Goal: Information Seeking & Learning: Learn about a topic

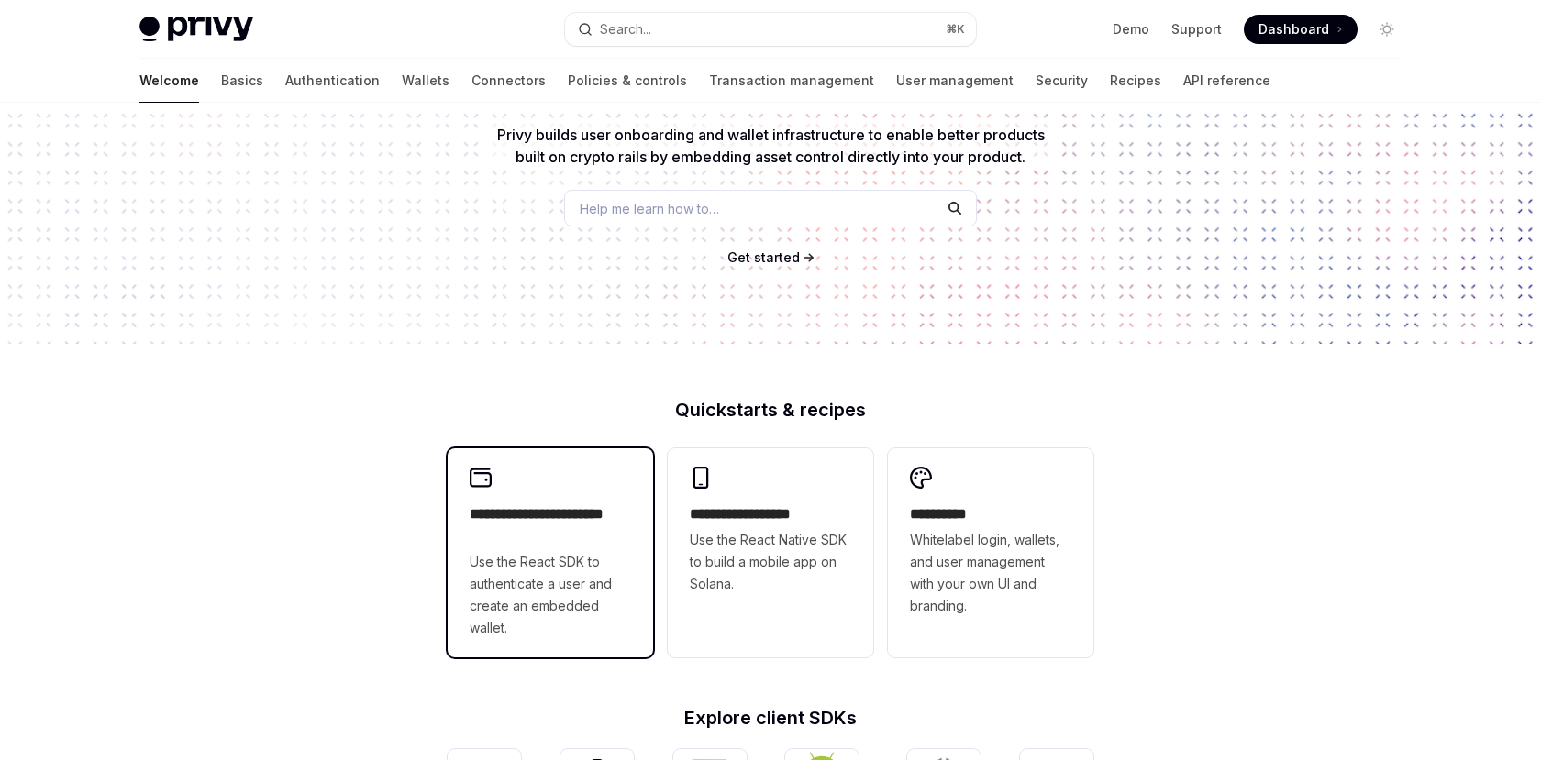
scroll to position [98, 0]
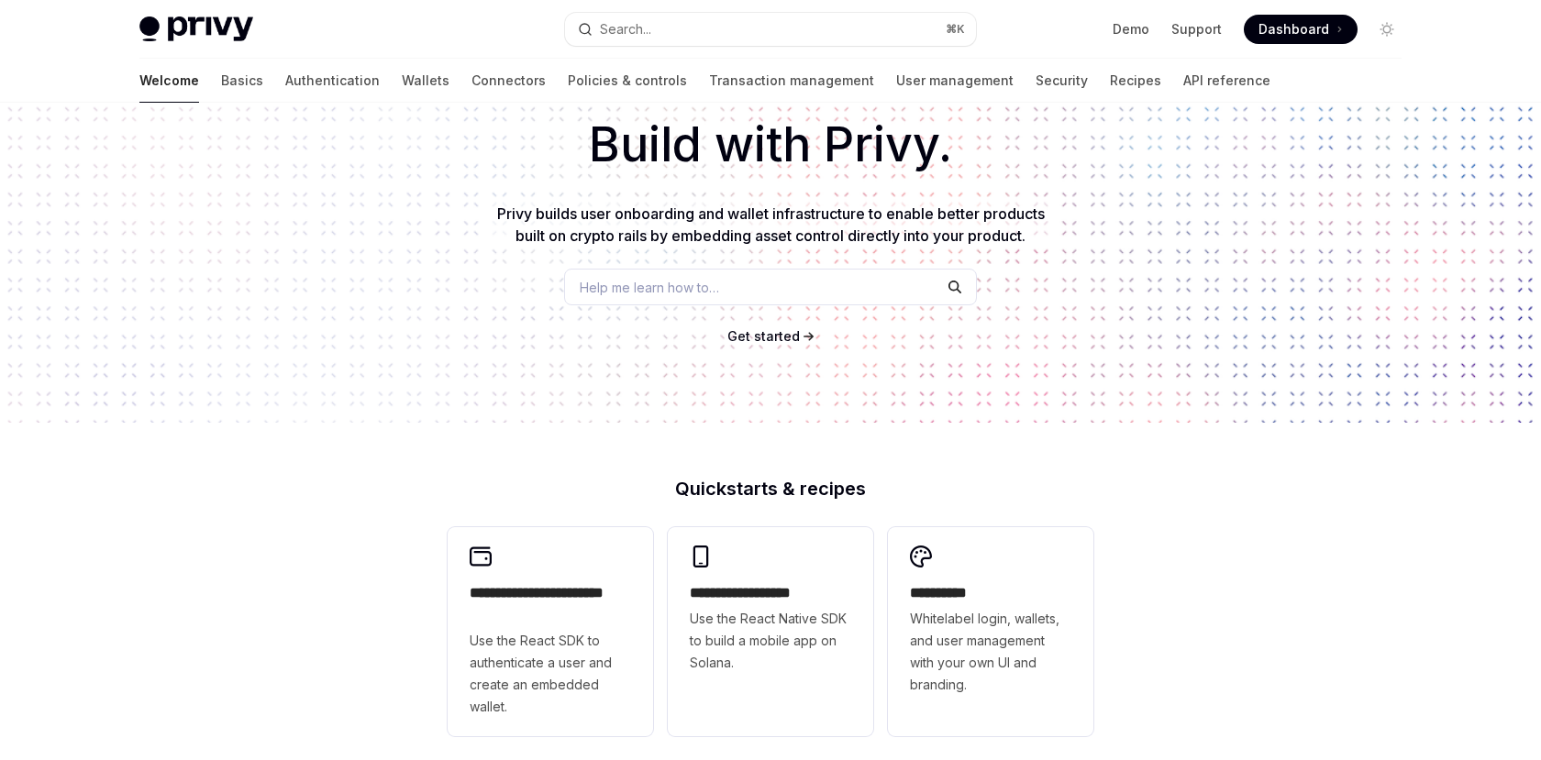
click at [636, 285] on span "Help me learn how to…" at bounding box center [649, 287] width 139 height 19
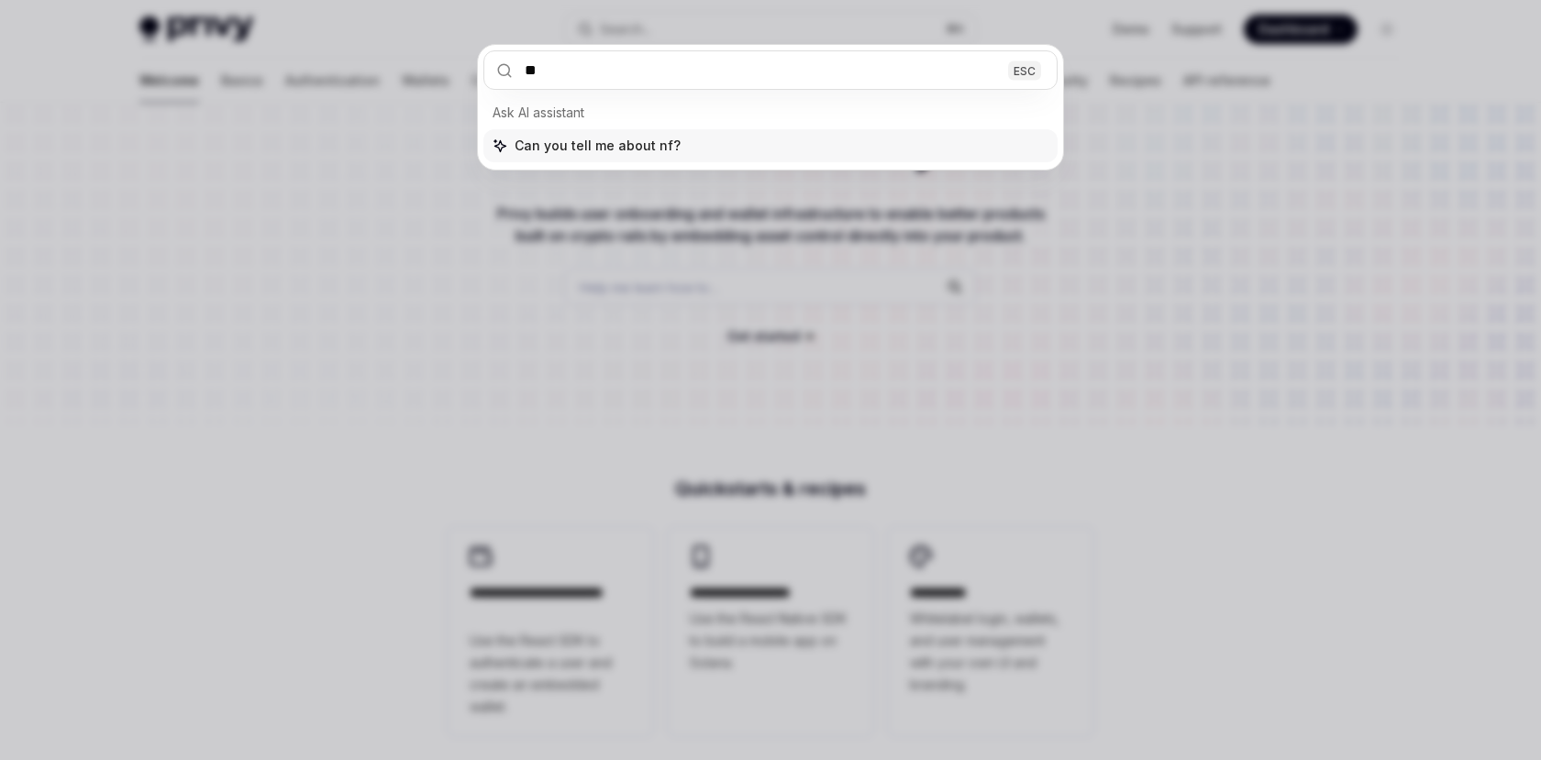
type input "***"
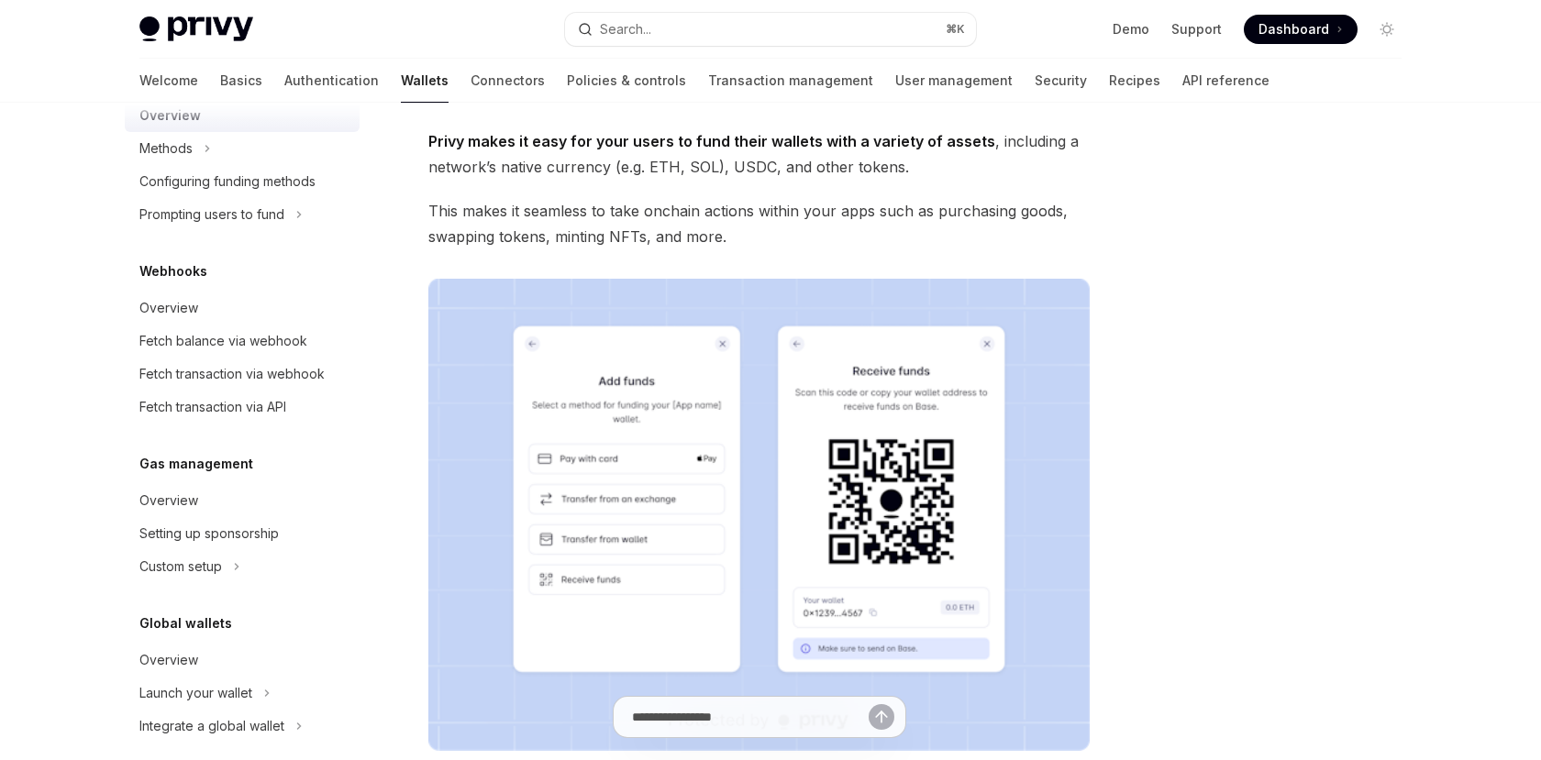
scroll to position [816, 0]
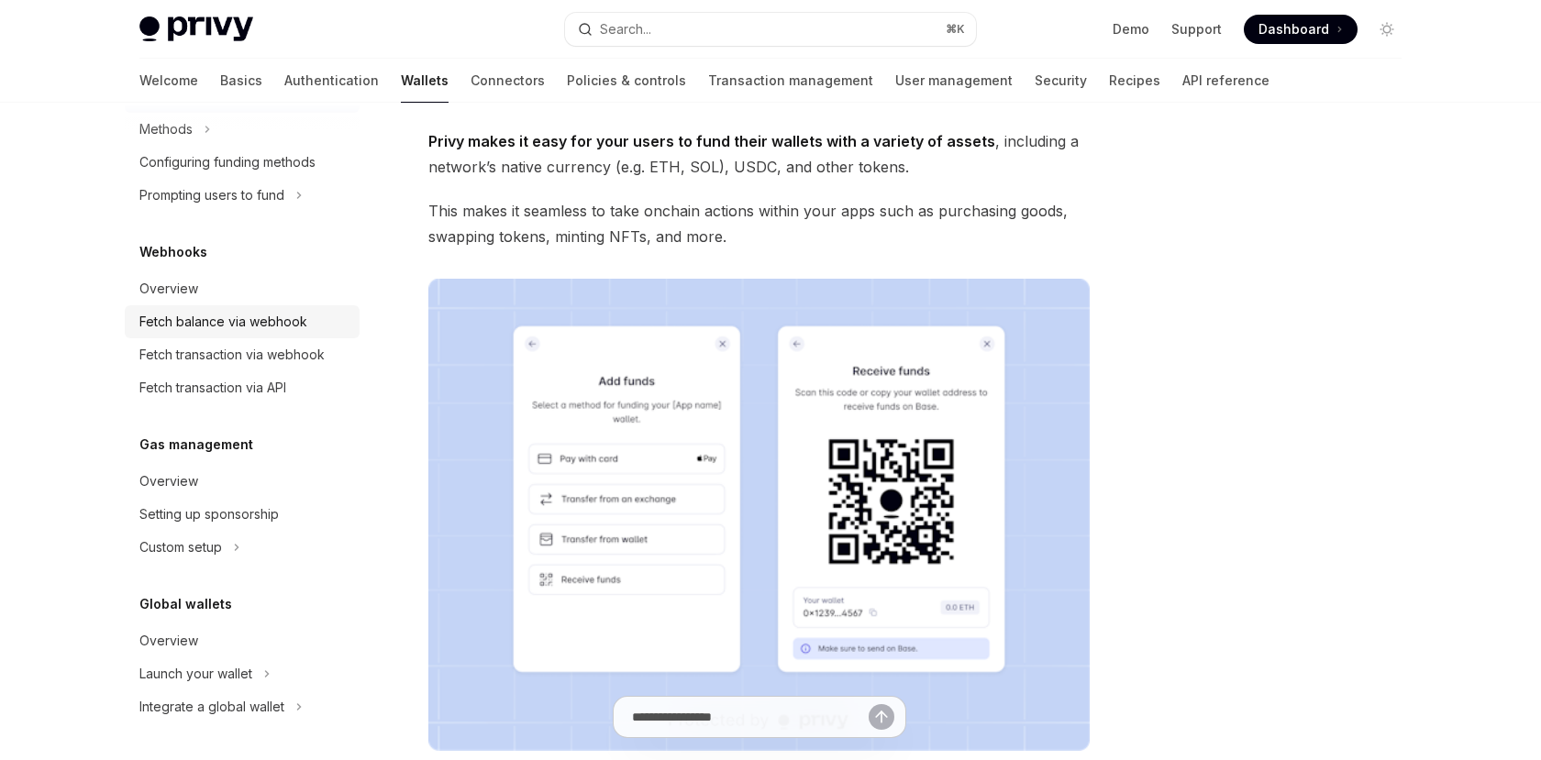
click at [254, 321] on div "Fetch balance via webhook" at bounding box center [223, 322] width 168 height 22
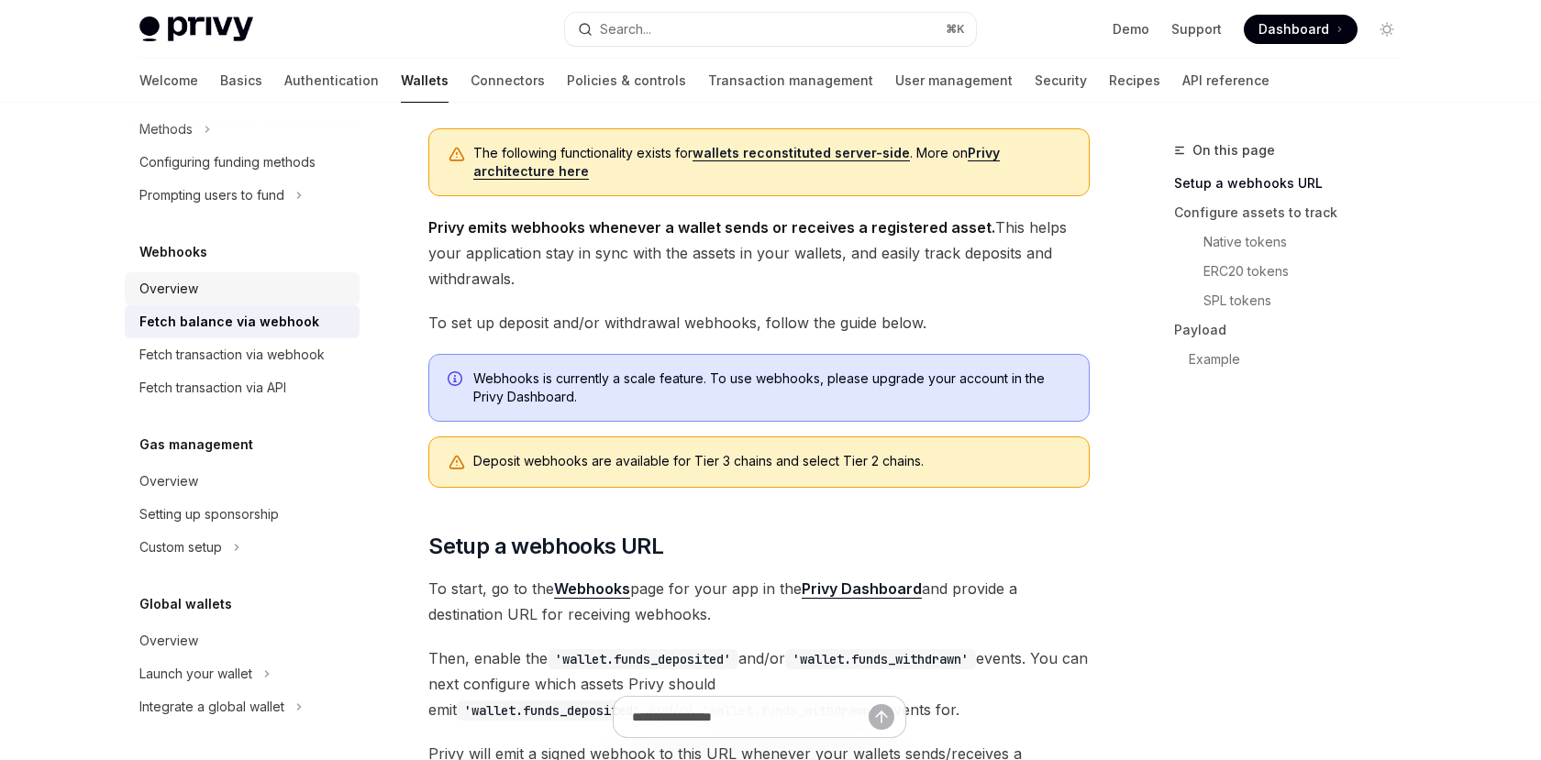
click at [231, 284] on div "Overview" at bounding box center [243, 289] width 209 height 22
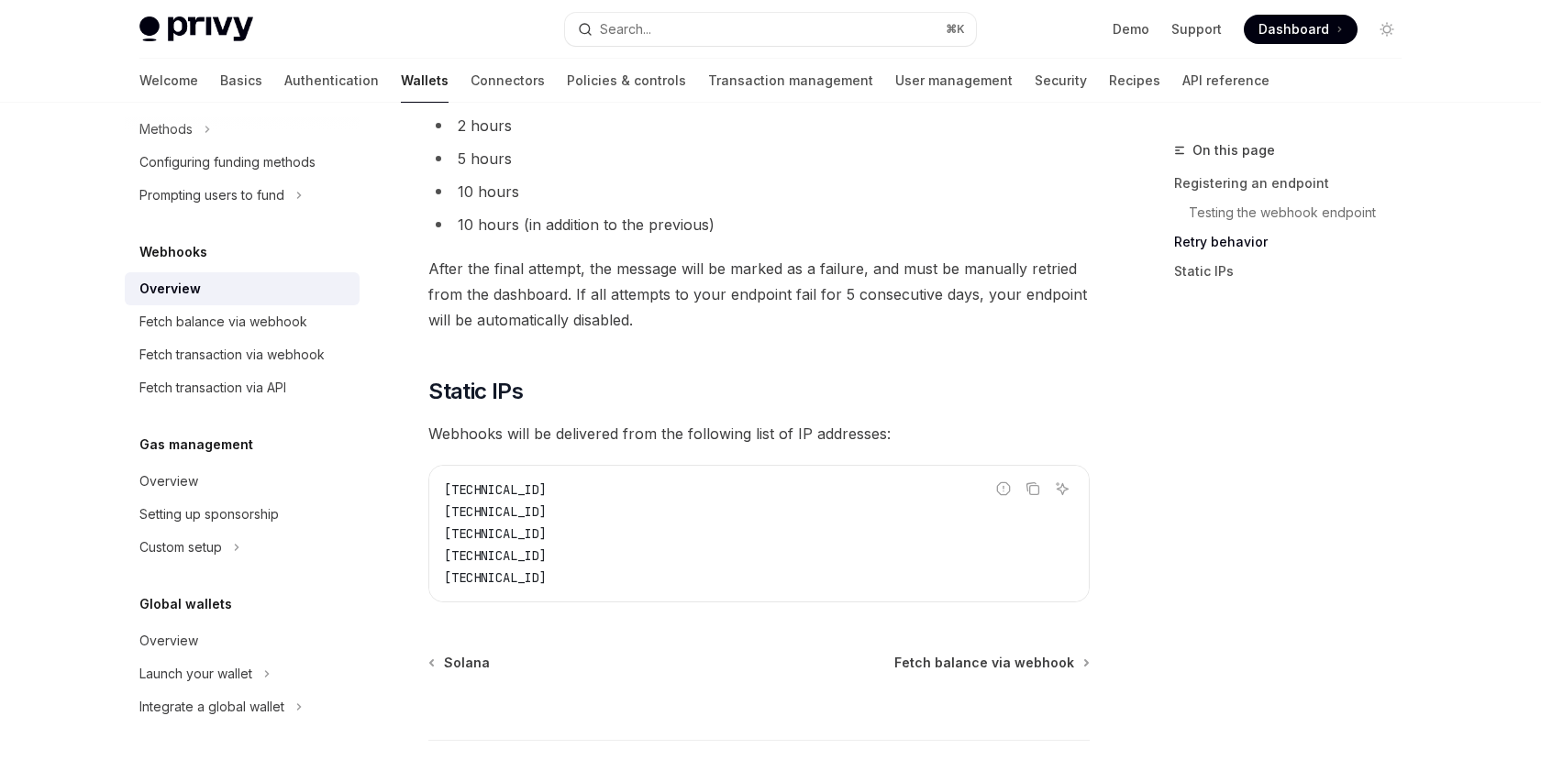
scroll to position [1959, 0]
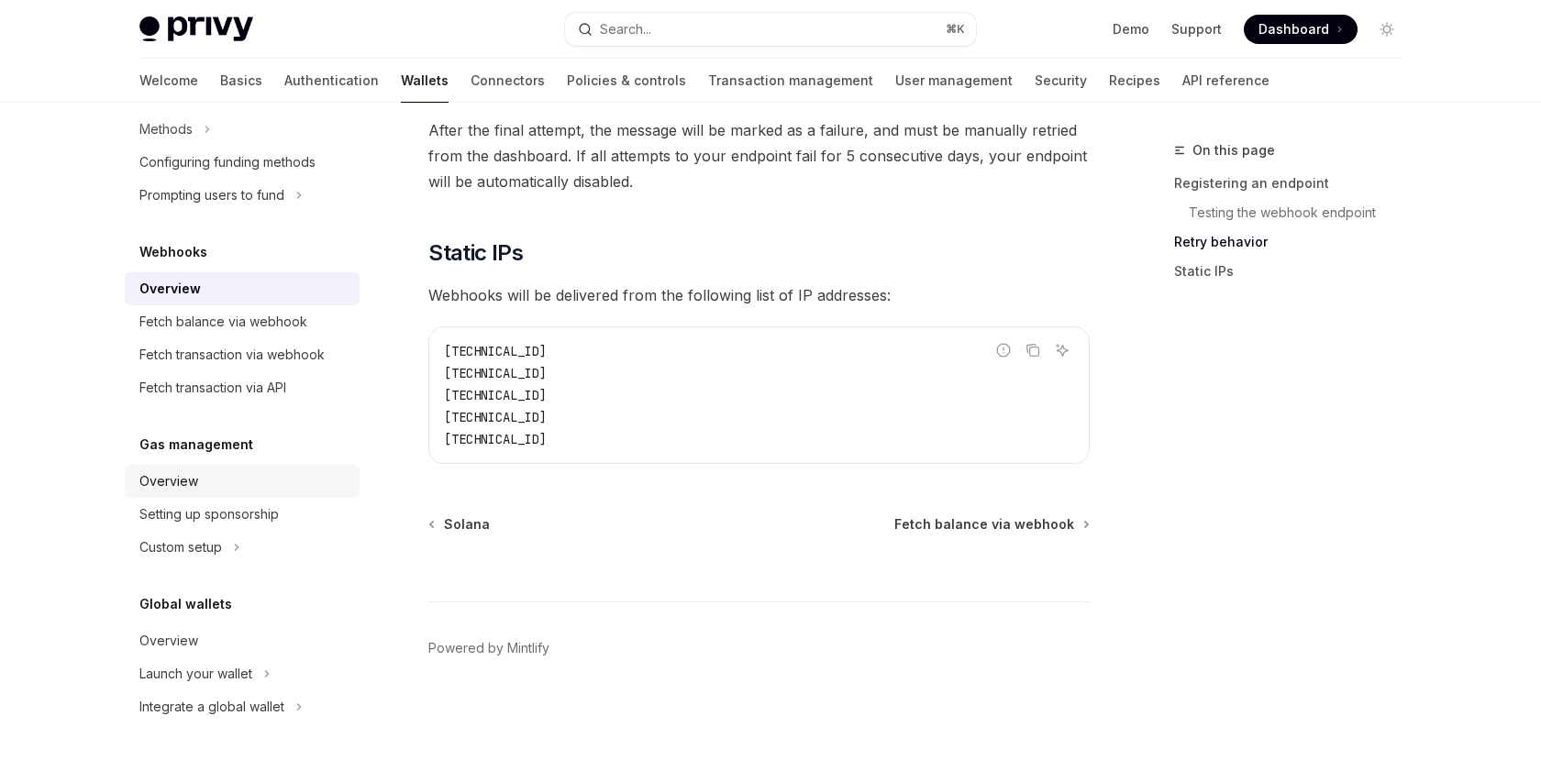
click at [188, 492] on div "Overview" at bounding box center [168, 482] width 59 height 22
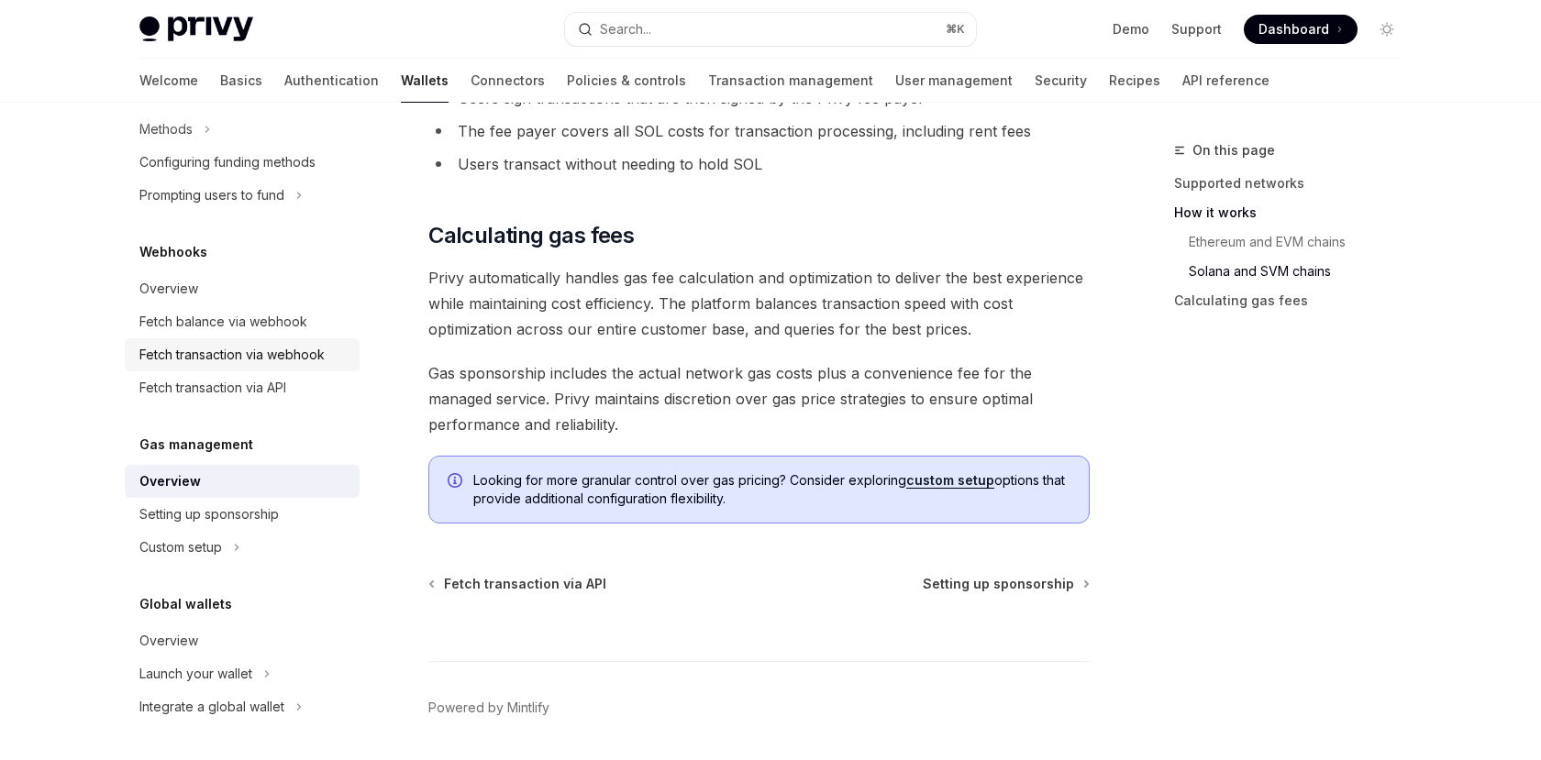
scroll to position [1421, 0]
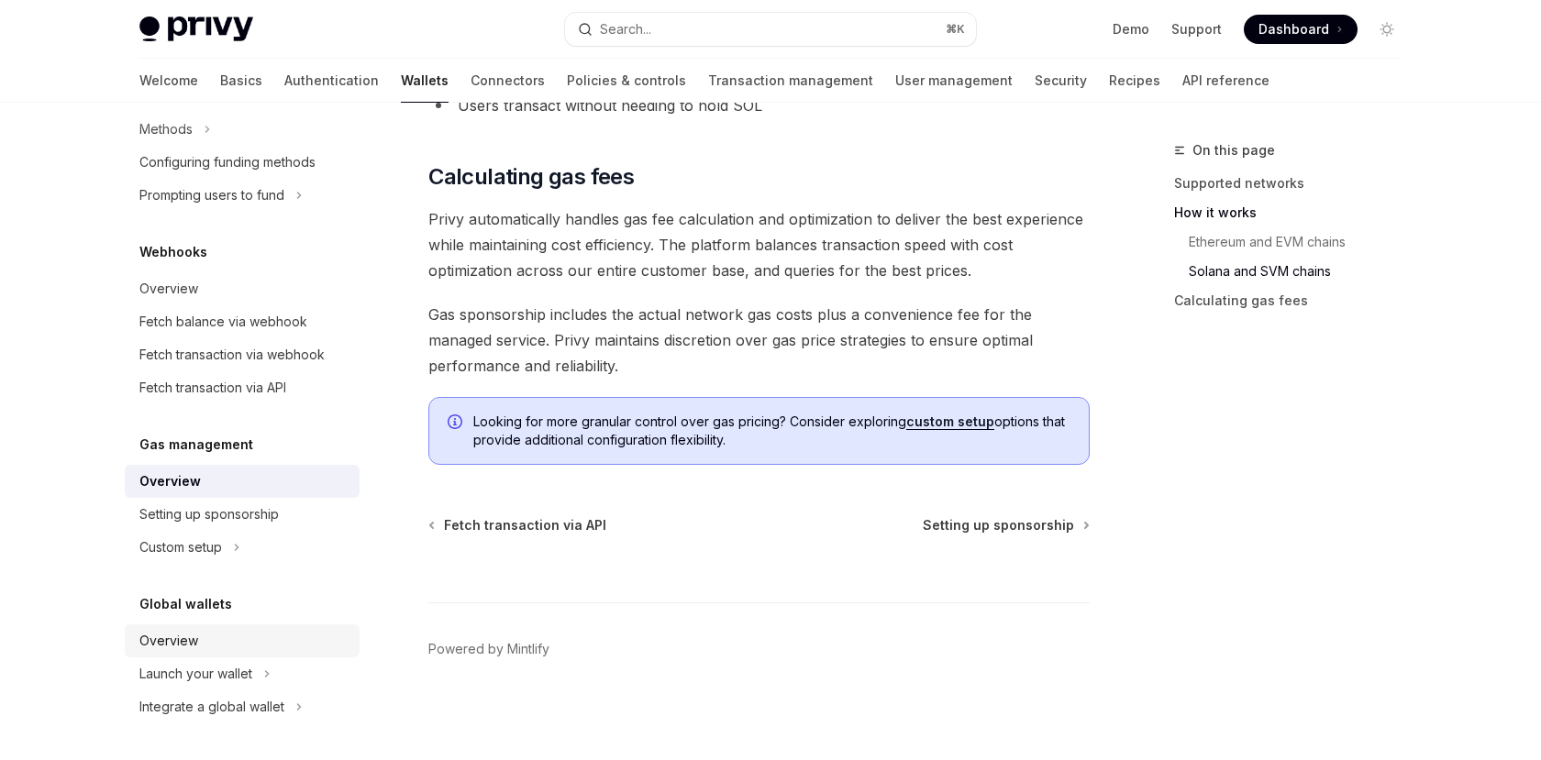
click at [220, 646] on div "Overview" at bounding box center [243, 641] width 209 height 22
type textarea "*"
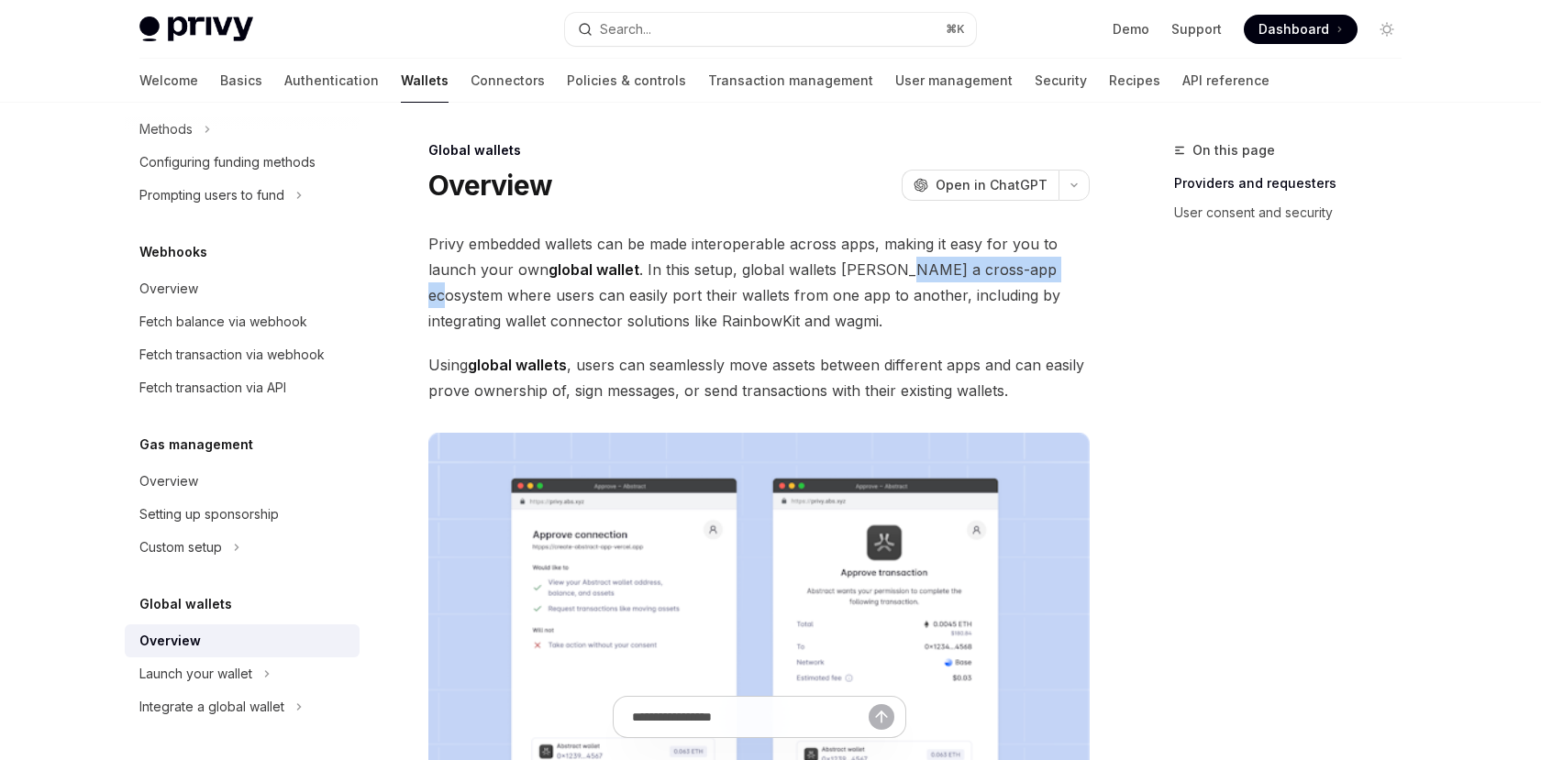
drag, startPoint x: 891, startPoint y: 270, endPoint x: 1053, endPoint y: 268, distance: 162.4
click at [1053, 268] on span "Privy embedded wallets can be made interoperable across apps, making it easy fo…" at bounding box center [758, 282] width 661 height 103
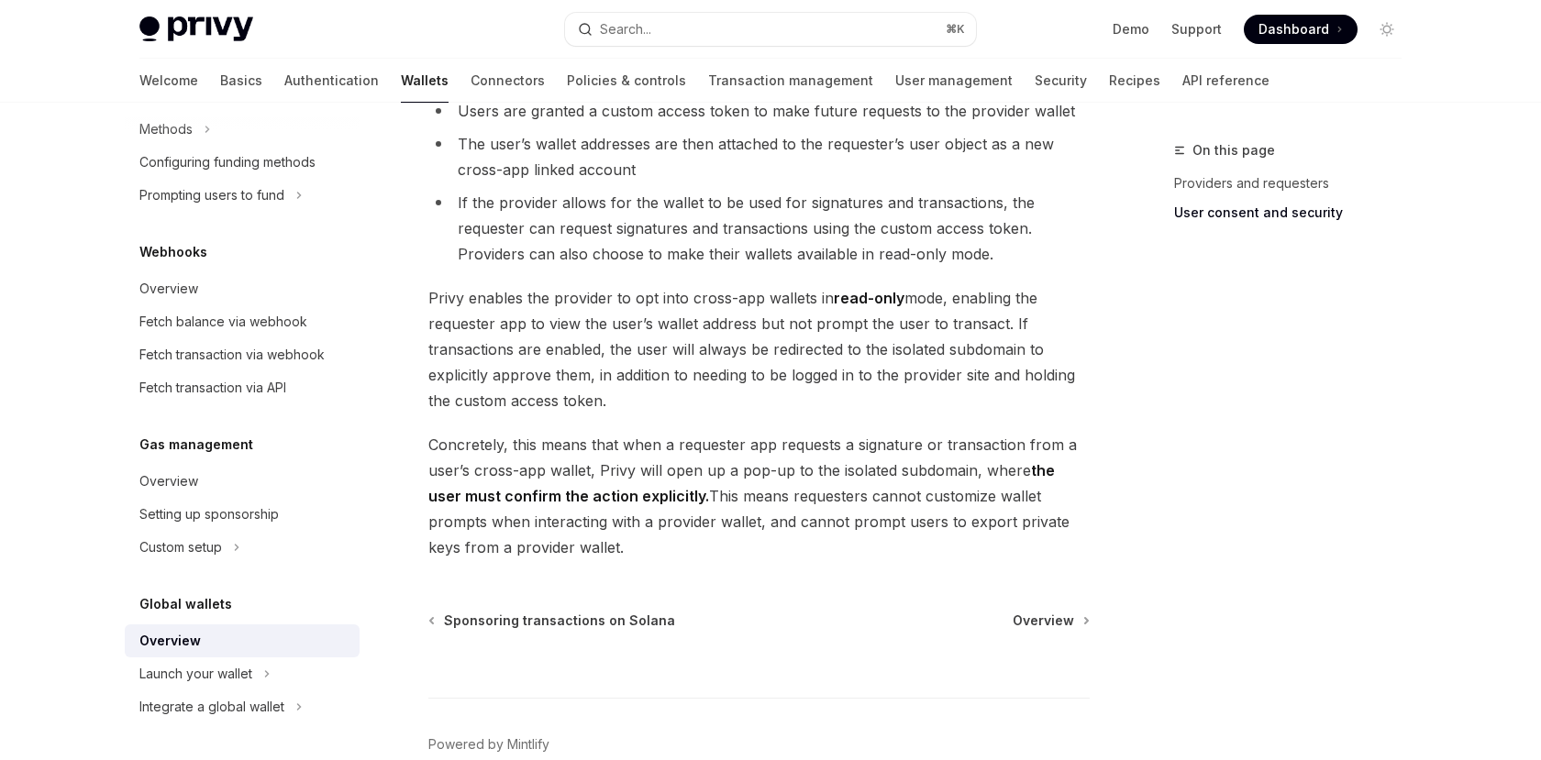
scroll to position [1590, 0]
